Goal: Task Accomplishment & Management: Complete application form

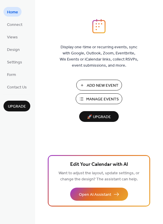
click at [96, 101] on span "Manage Events" at bounding box center [102, 99] width 33 height 6
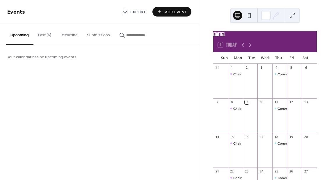
click at [69, 33] on button "Recurring" at bounding box center [69, 34] width 26 height 21
click at [43, 34] on button "Past (6)" at bounding box center [44, 34] width 22 height 21
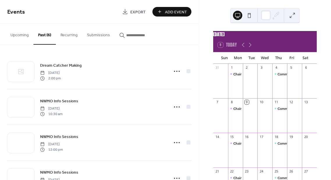
click at [25, 35] on button "Upcoming" at bounding box center [20, 34] width 28 height 21
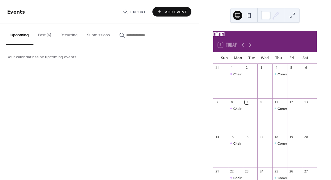
click at [250, 17] on button at bounding box center [248, 15] width 9 height 9
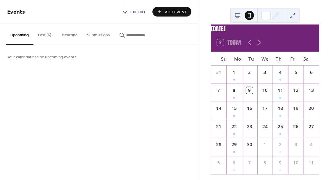
scroll to position [11, 0]
click at [238, 17] on button at bounding box center [237, 15] width 9 height 9
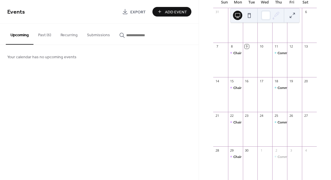
scroll to position [0, 0]
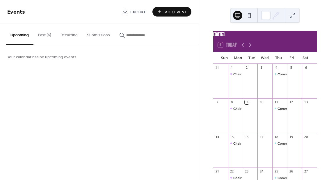
click at [166, 12] on span "Add Event" at bounding box center [176, 12] width 22 height 6
